Goal: Task Accomplishment & Management: Use online tool/utility

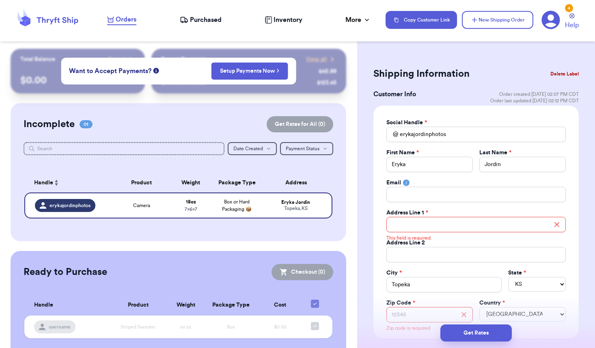
select select "KS"
click at [438, 226] on input "Total Amount Paid" at bounding box center [475, 224] width 179 height 15
paste input "[STREET_ADDRESS][PERSON_NAME]"
type input "[STREET_ADDRESS][PERSON_NAME]"
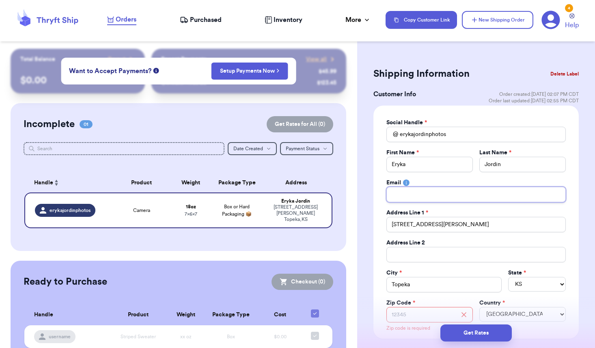
click at [428, 199] on input "Total Amount Paid" at bounding box center [475, 194] width 179 height 15
paste input "[EMAIL_ADDRESS][DOMAIN_NAME]"
type input "[EMAIL_ADDRESS][DOMAIN_NAME]"
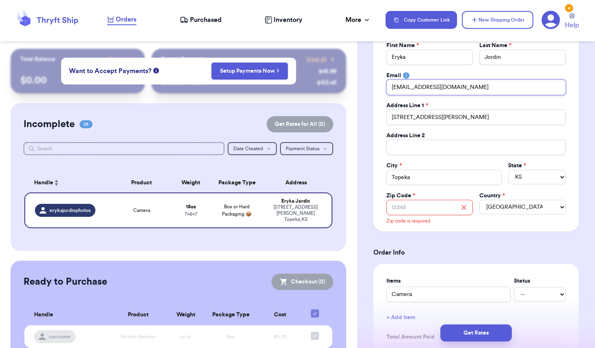
scroll to position [156, 0]
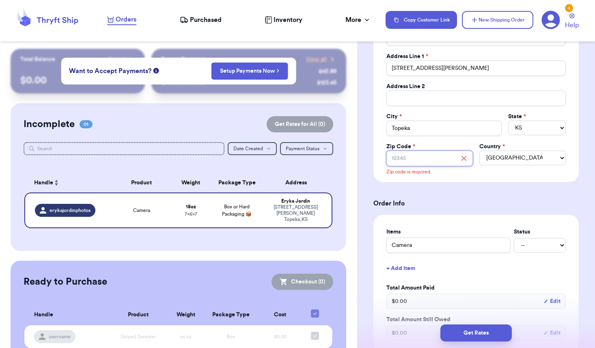
click at [432, 161] on input "Zip Code *" at bounding box center [429, 158] width 86 height 15
paste input "66606"
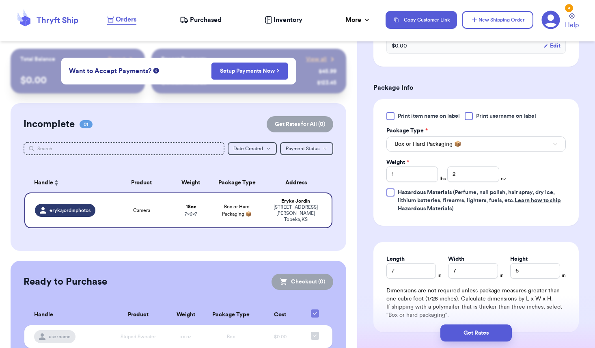
scroll to position [420, 0]
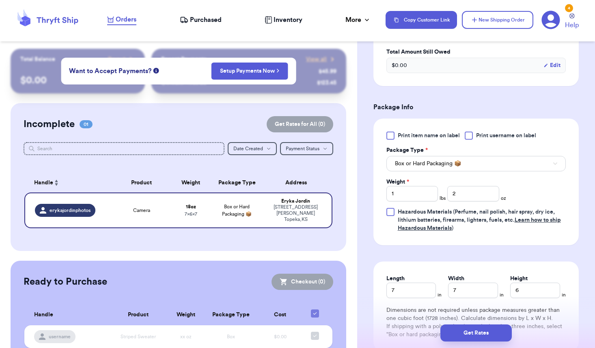
type input "66606"
click at [457, 195] on input "2" at bounding box center [473, 193] width 52 height 15
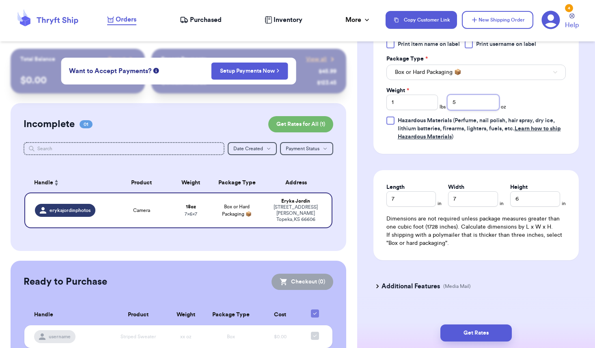
scroll to position [524, 0]
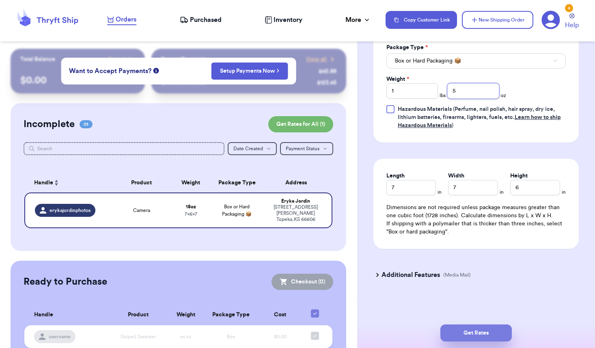
type input "5"
click at [476, 327] on button "Get Rates" at bounding box center [475, 332] width 71 height 17
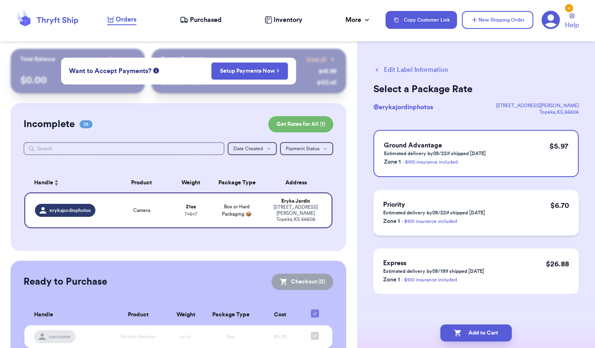
click at [432, 201] on h3 "Priority" at bounding box center [434, 205] width 102 height 10
